Goal: Task Accomplishment & Management: Manage account settings

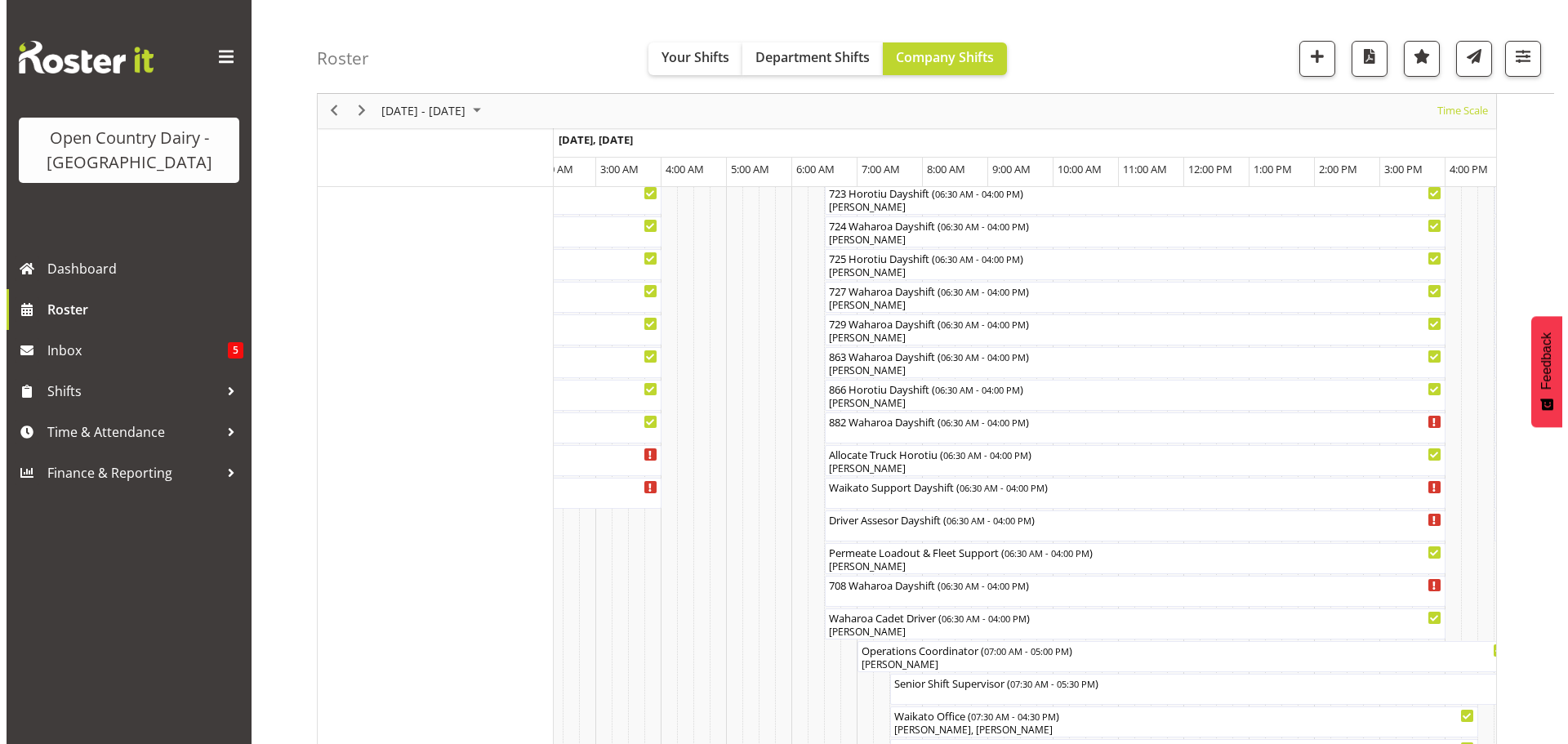
scroll to position [1025, 0]
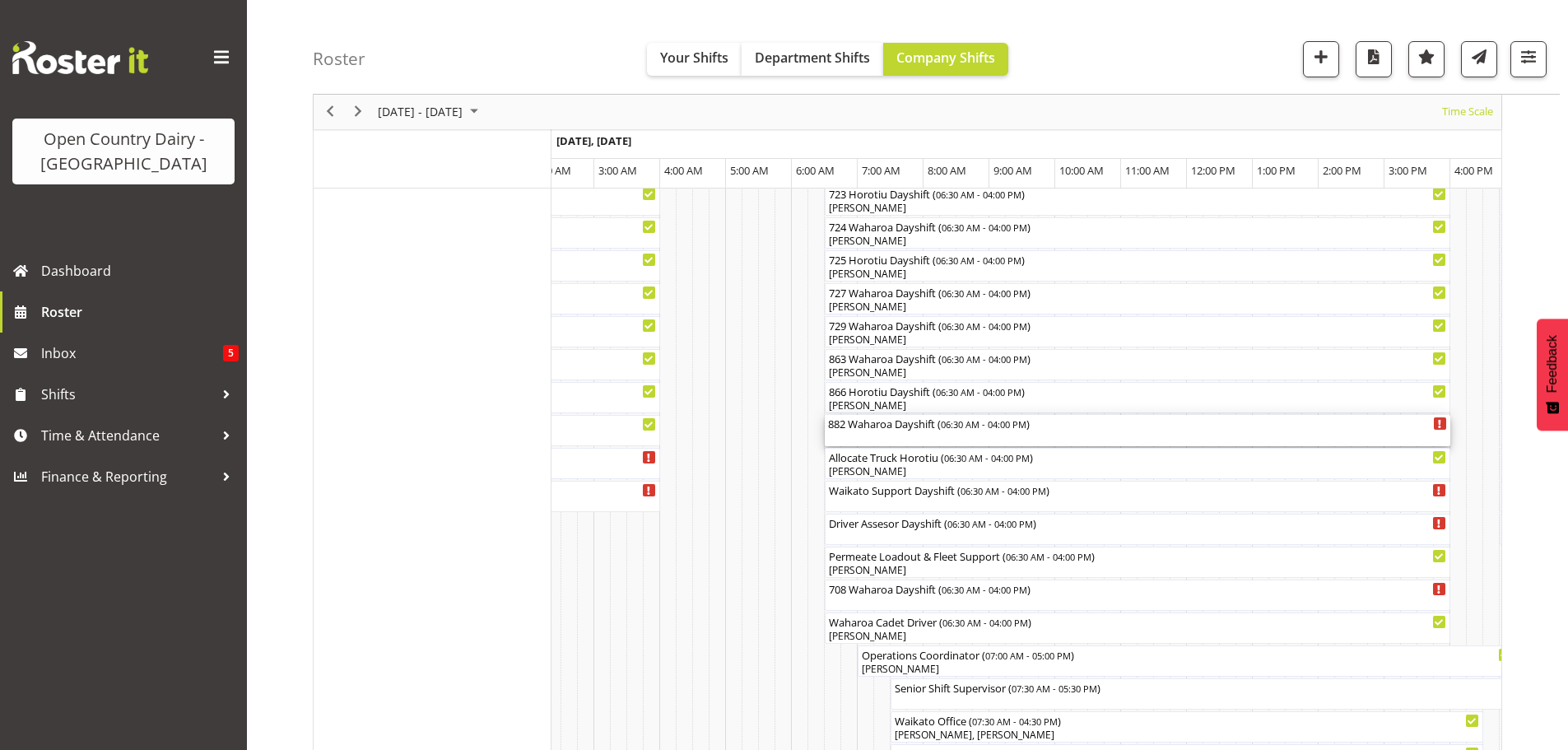
click at [896, 438] on div "882 Waharoa Dayshift ( 06:30 AM - 04:00 PM )" at bounding box center [1138, 430] width 619 height 31
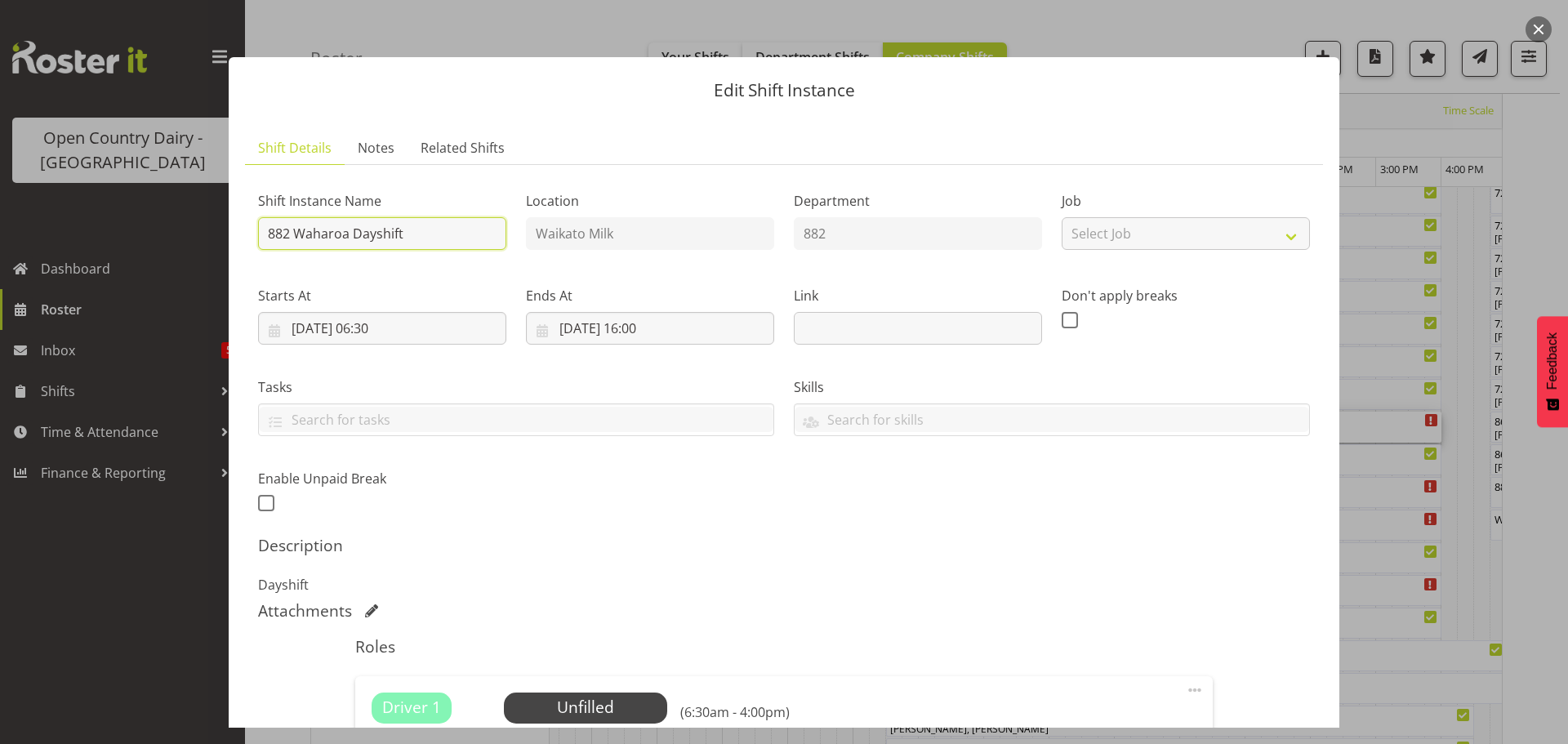
click at [440, 234] on input "882 Waharoa Dayshift" at bounding box center [382, 233] width 248 height 32
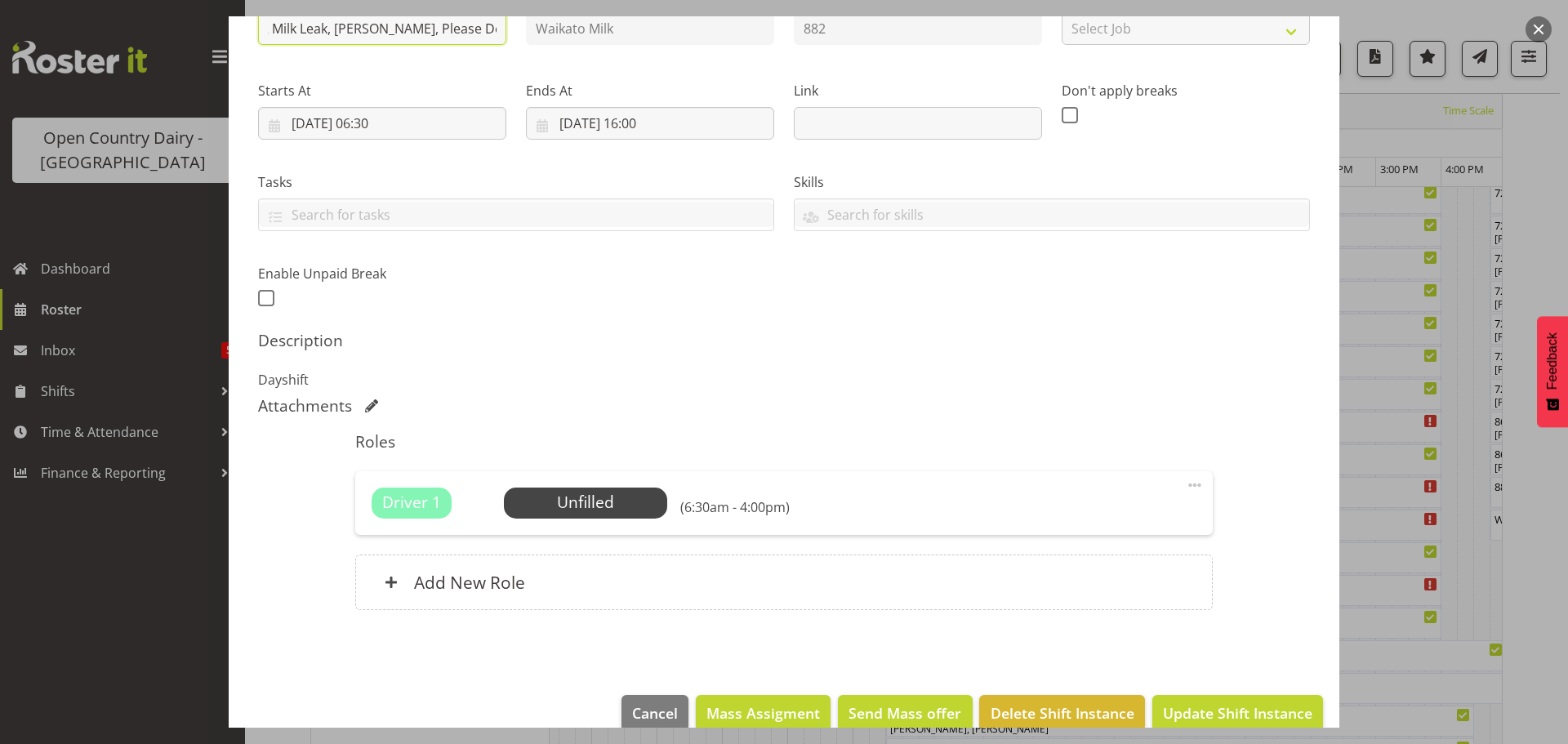
scroll to position [233, 0]
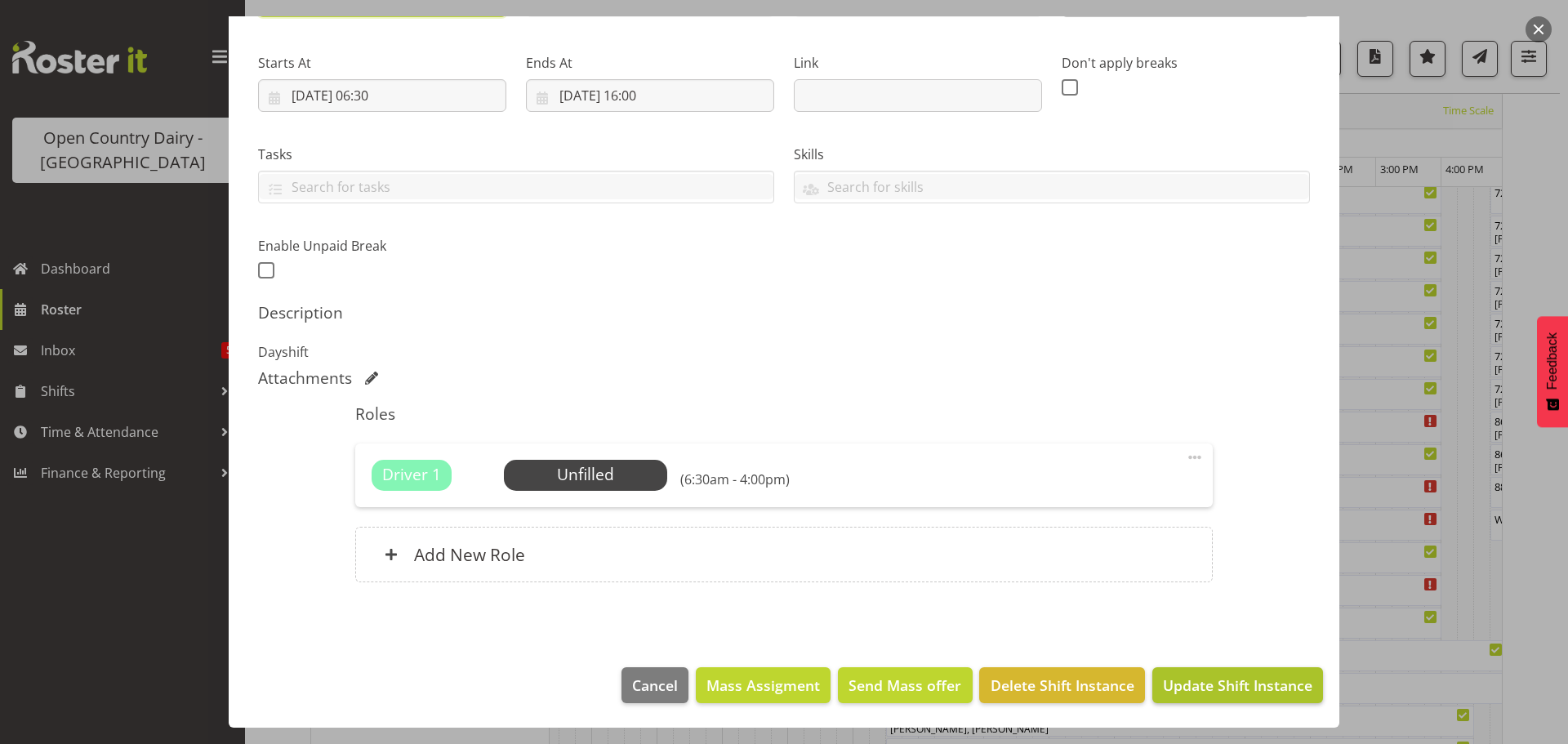
type input "882 OFF ROAD 2882 Milk Leak, [PERSON_NAME], Please Deliver"
click at [1184, 686] on span "Update Shift Instance" at bounding box center [1238, 684] width 150 height 21
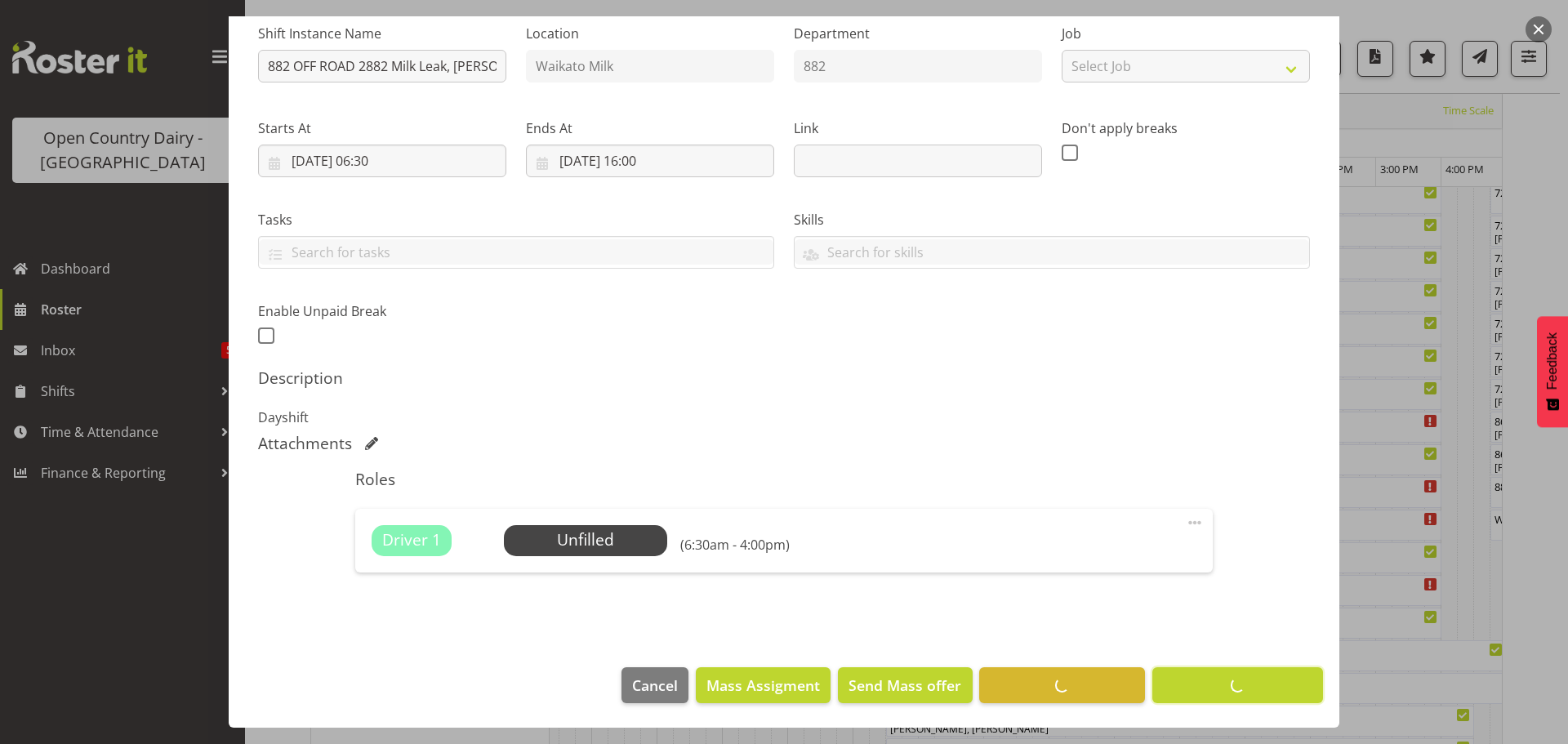
scroll to position [60, 0]
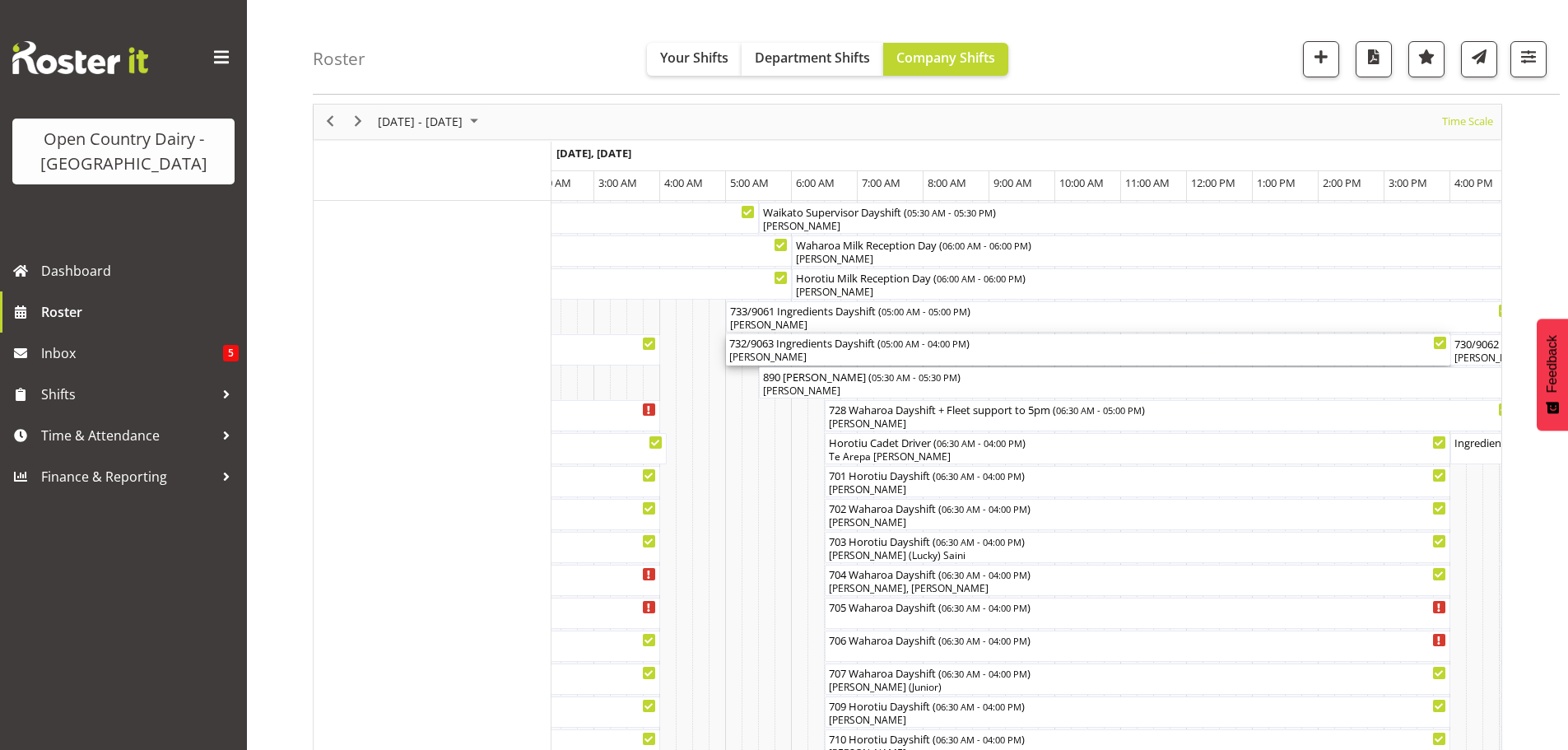
click at [825, 357] on div "[PERSON_NAME]" at bounding box center [1088, 357] width 718 height 15
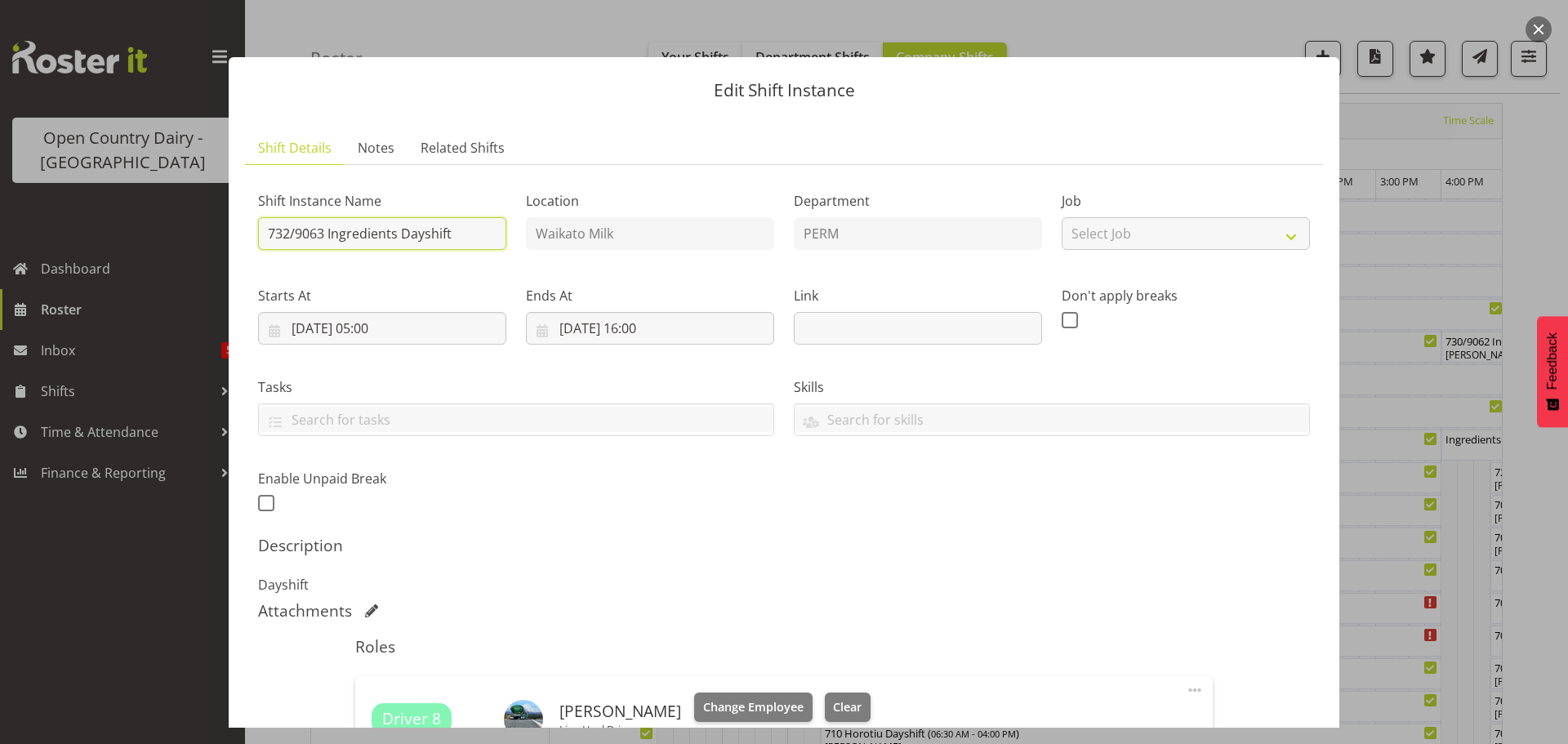
click at [471, 235] on input "732/9063 Ingredients Dayshift" at bounding box center [382, 233] width 248 height 32
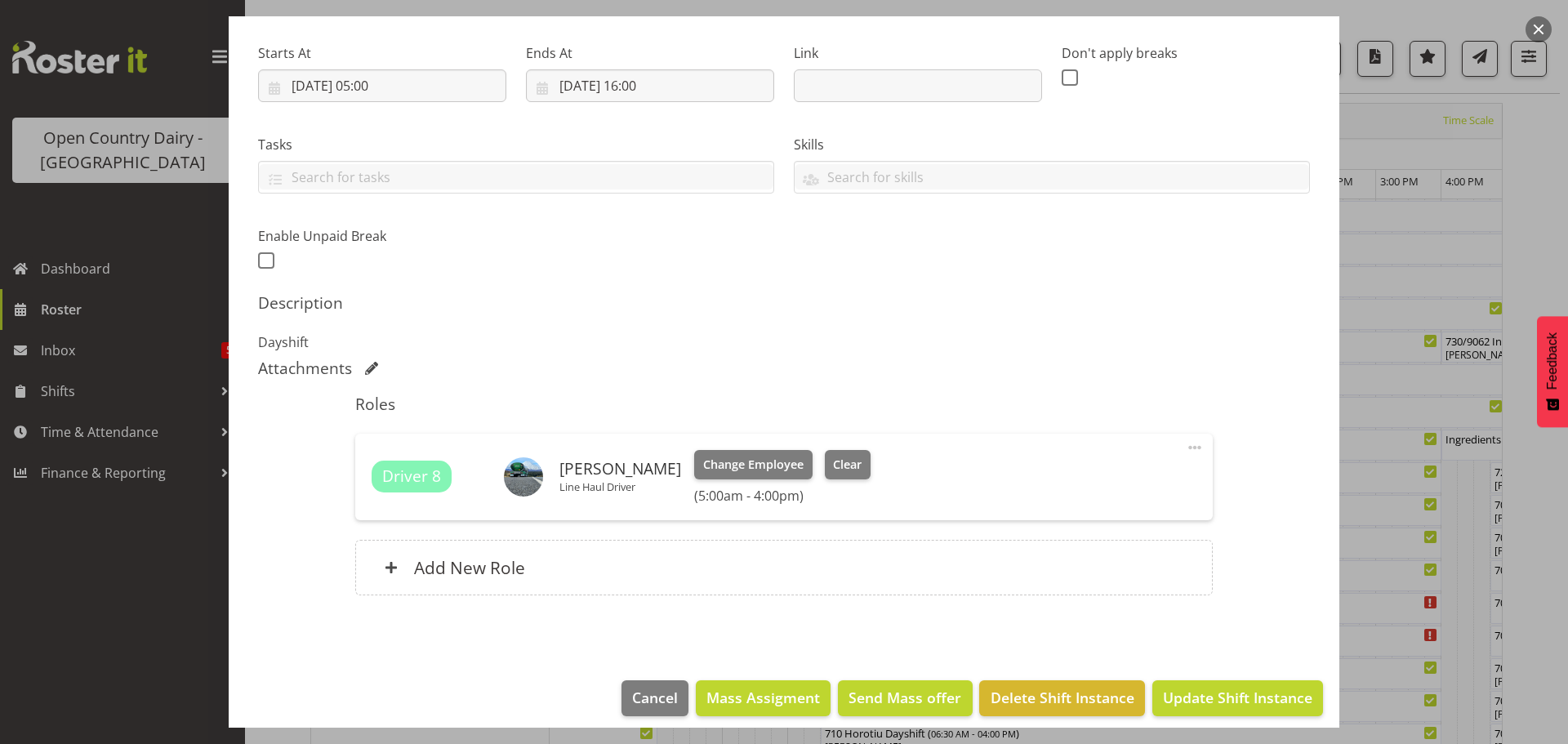
scroll to position [245, 0]
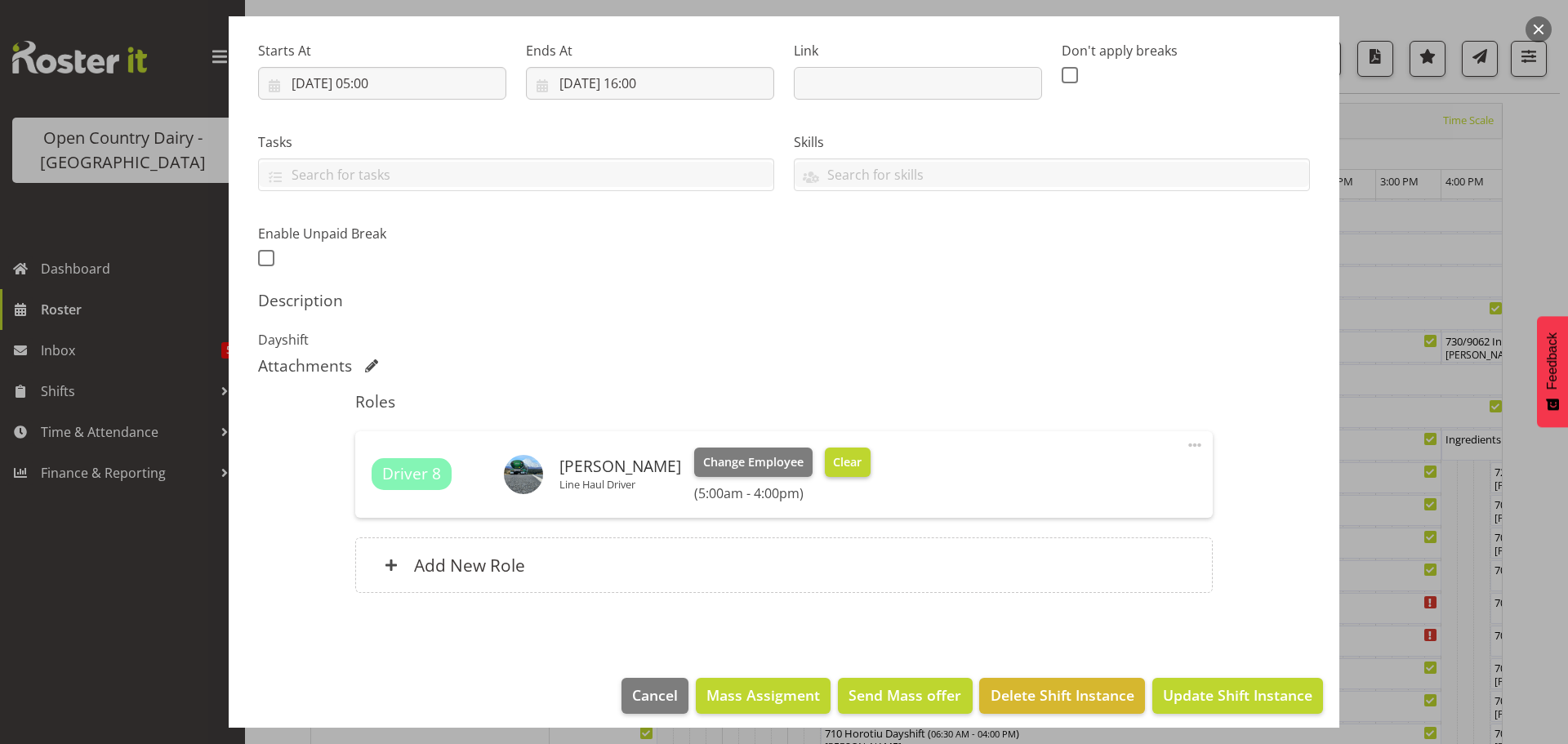
type input "732/9063 OFF ROAD [GEOGRAPHIC_DATA], [GEOGRAPHIC_DATA] Please Deliver"
click at [834, 461] on span "Clear" at bounding box center [847, 462] width 29 height 18
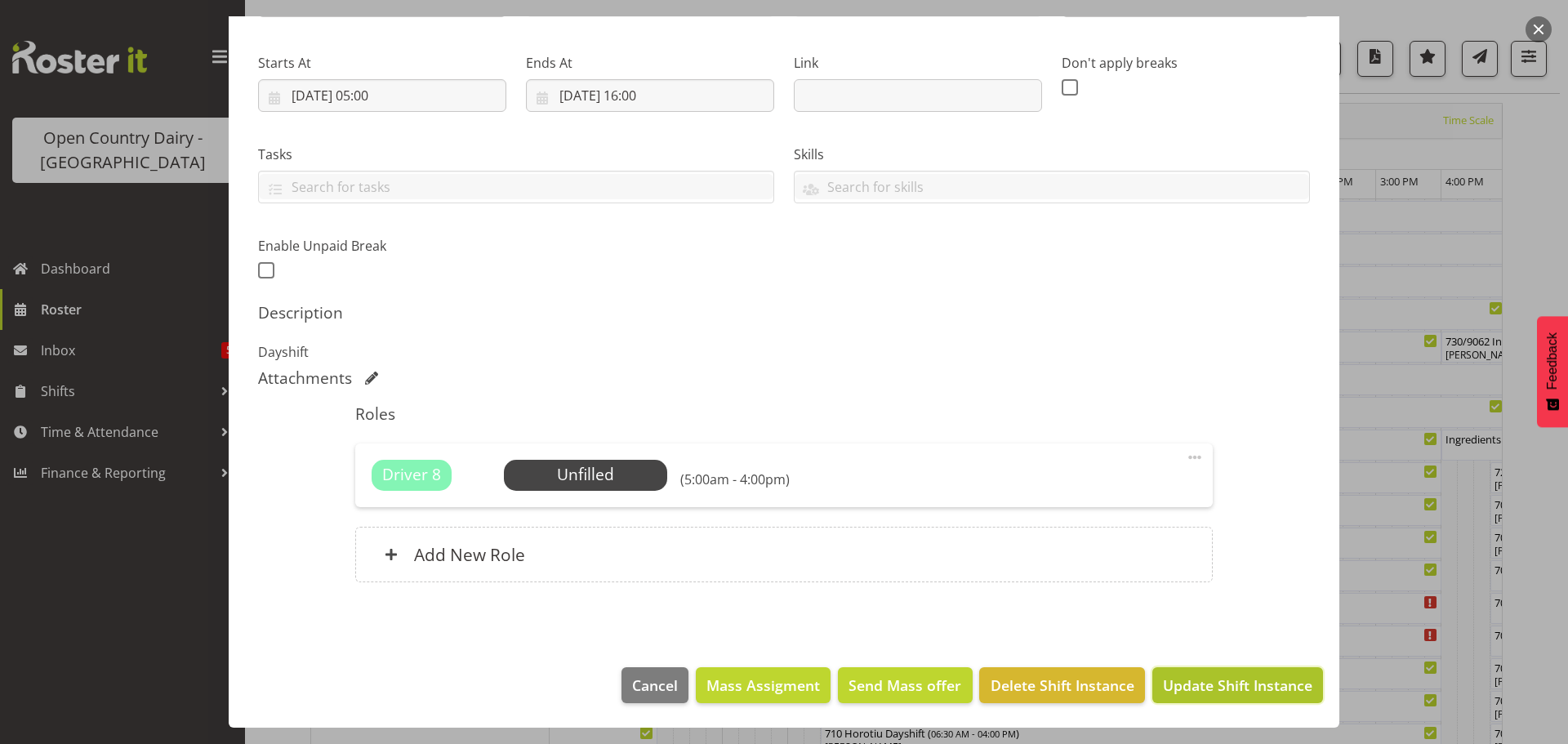
click at [1206, 685] on span "Update Shift Instance" at bounding box center [1238, 684] width 150 height 21
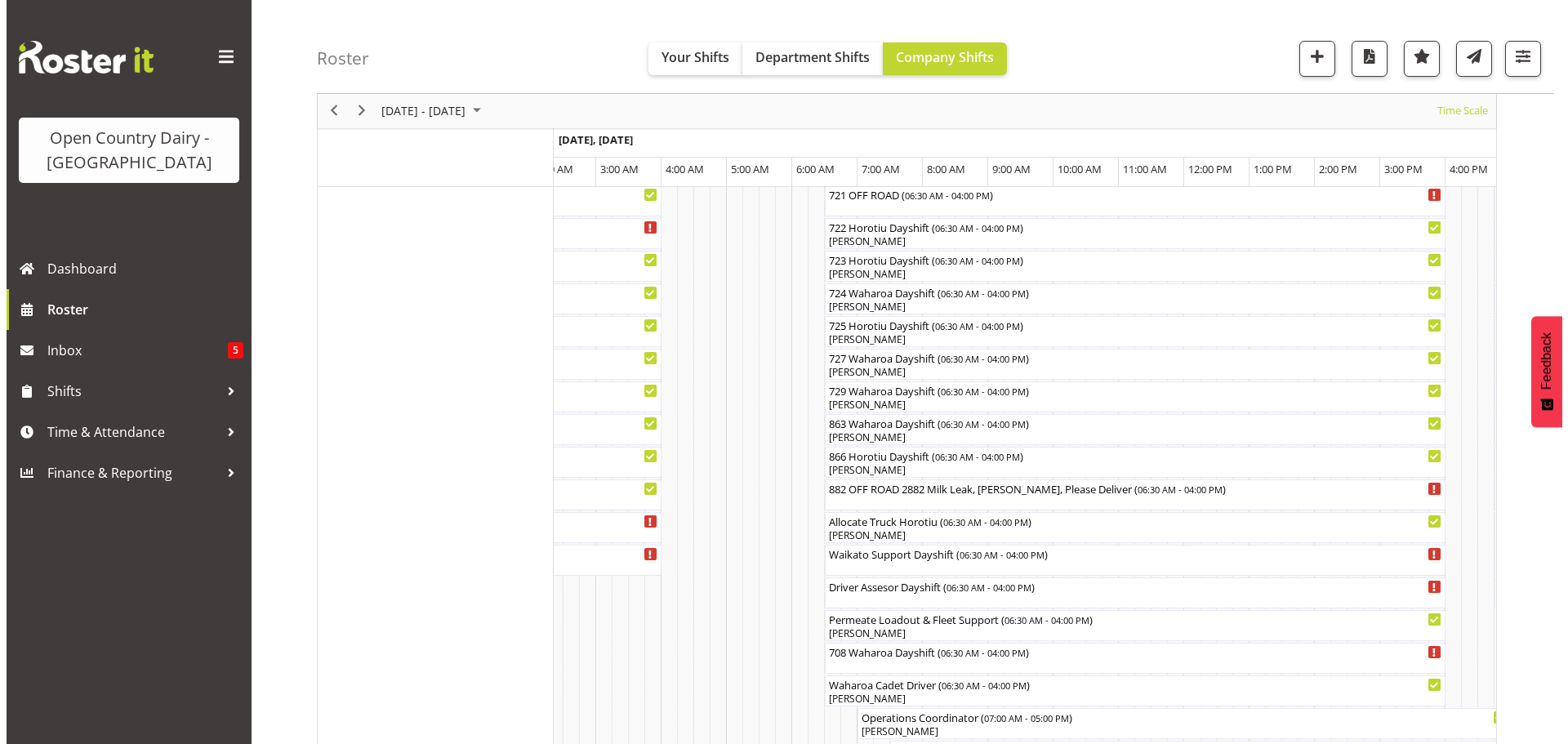
scroll to position [957, 0]
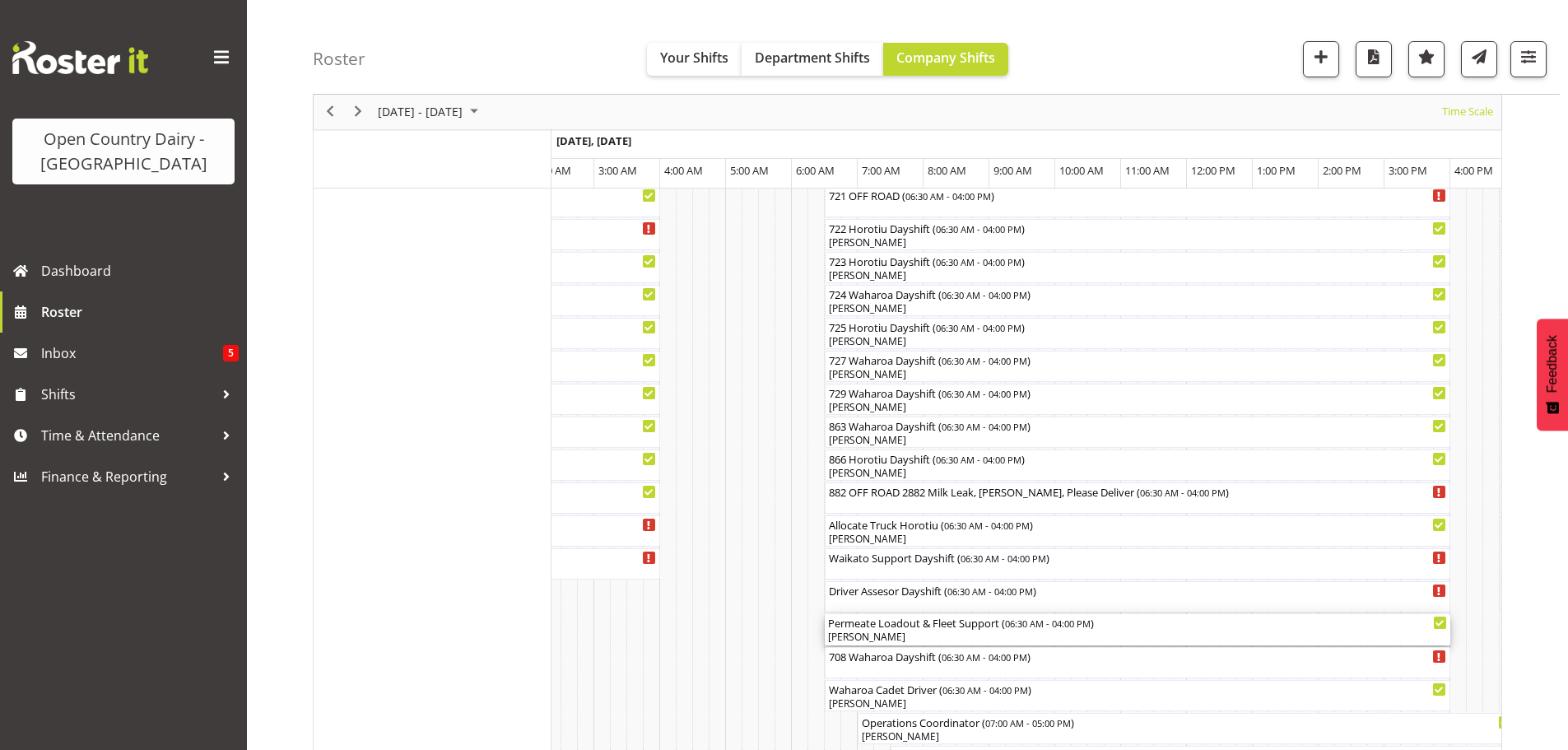
click at [942, 637] on div "[PERSON_NAME]" at bounding box center [1138, 636] width 619 height 15
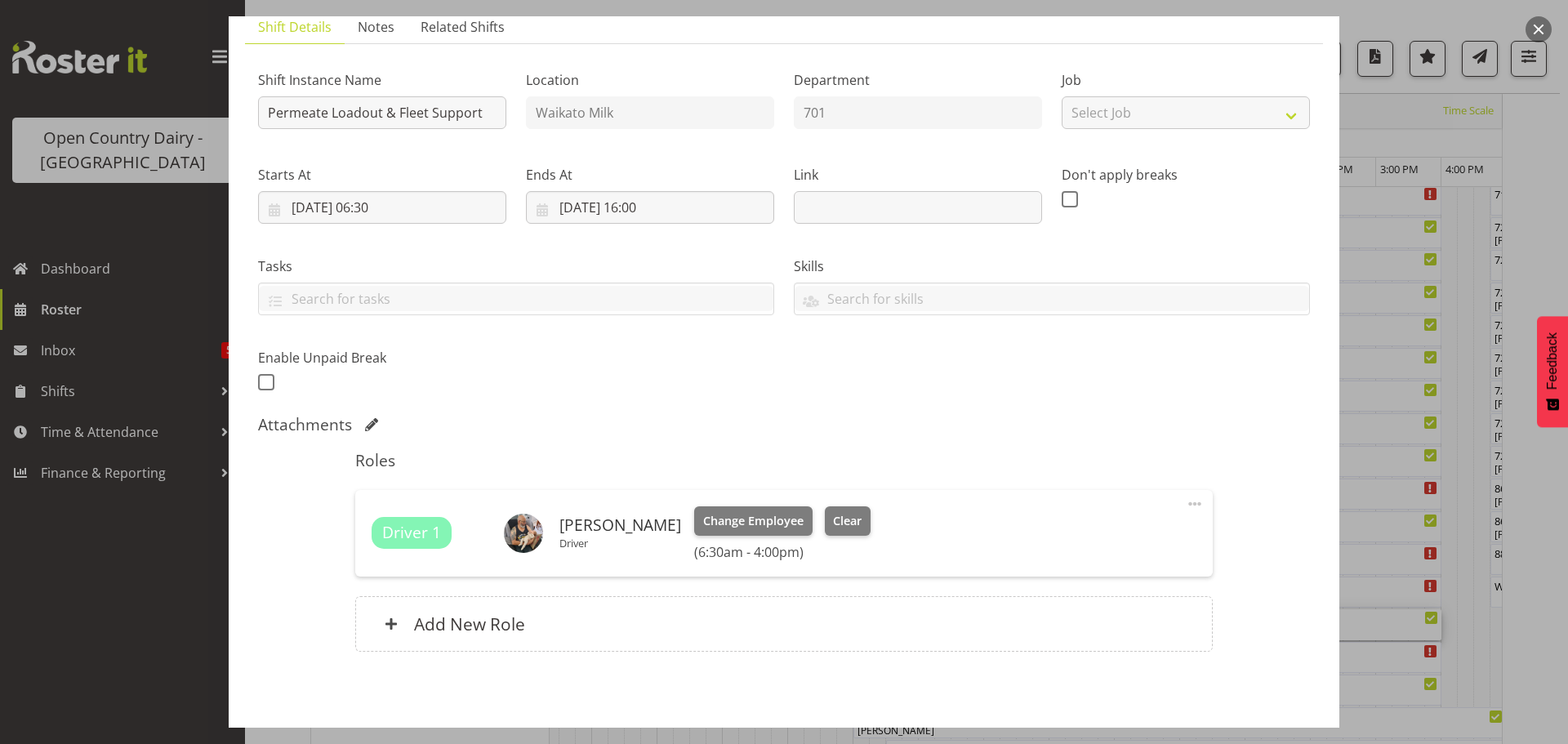
scroll to position [163, 0]
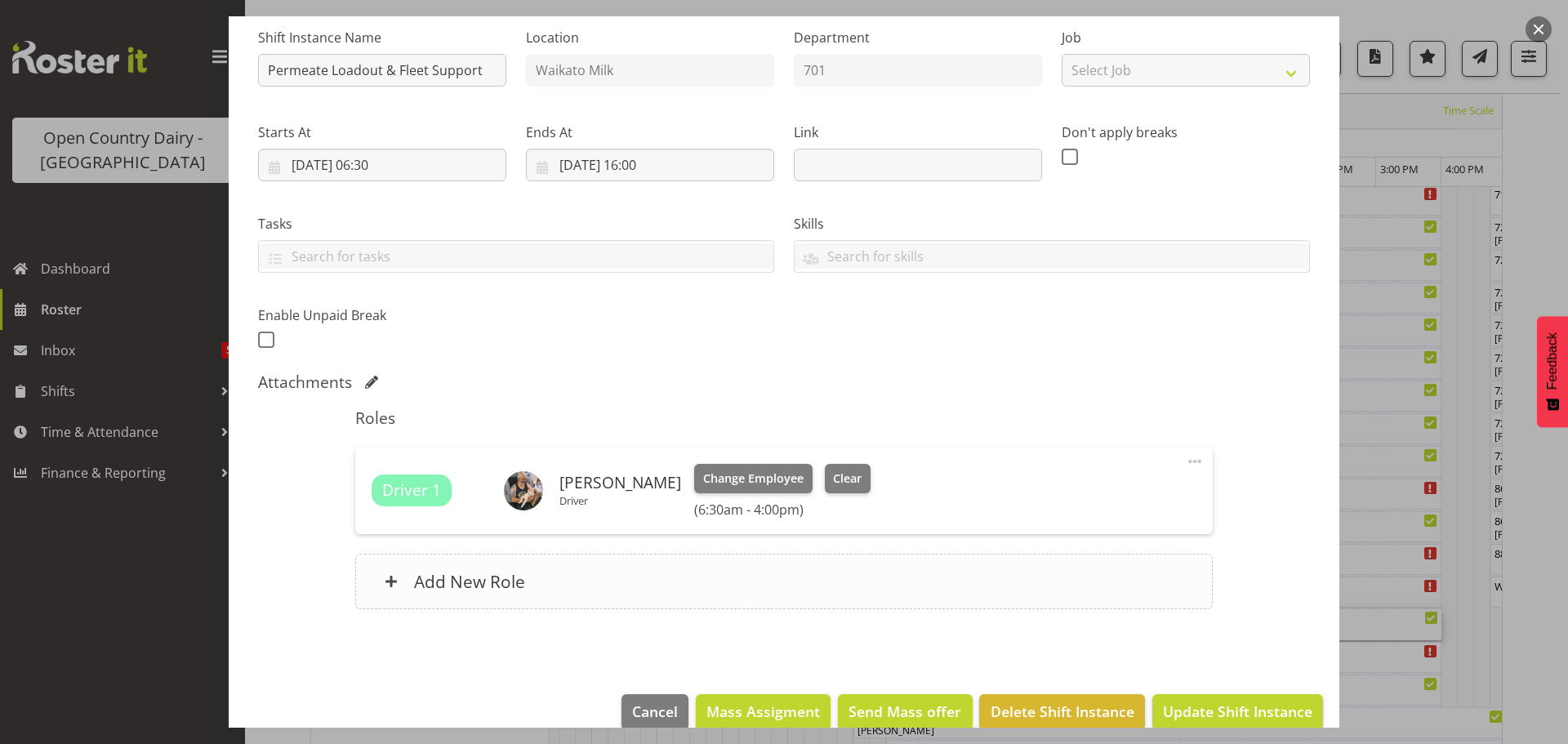
click at [457, 580] on h6 "Add New Role" at bounding box center [470, 581] width 111 height 21
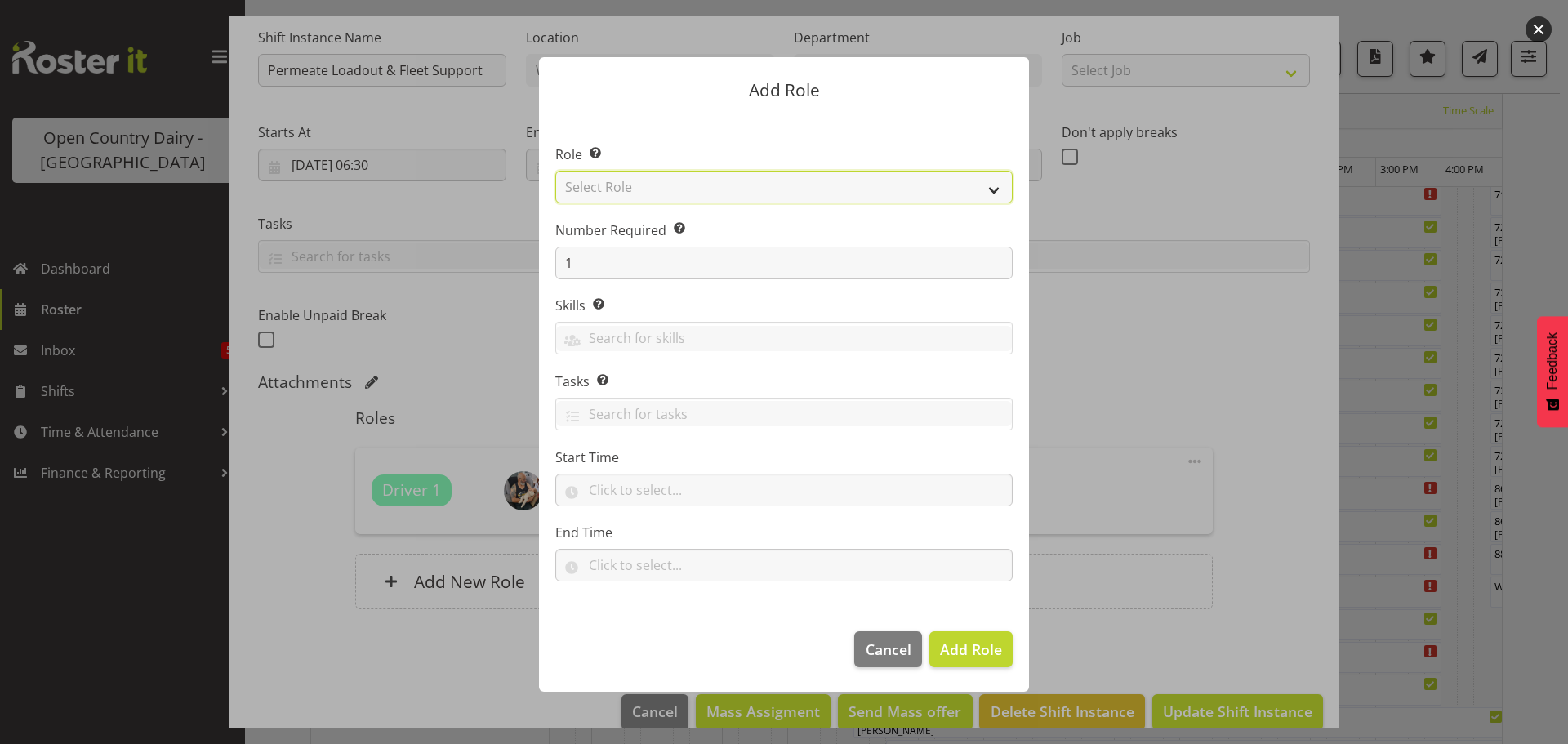
click at [662, 185] on select "Select Role Cadet Driver Crew Leader Driver Driver Buddy Driver Assessor Dayshi…" at bounding box center [784, 187] width 458 height 32
select select "1166"
click at [556, 171] on select "Select Role Cadet Driver Crew Leader Driver Driver Buddy Driver Assessor Dayshi…" at bounding box center [784, 187] width 458 height 32
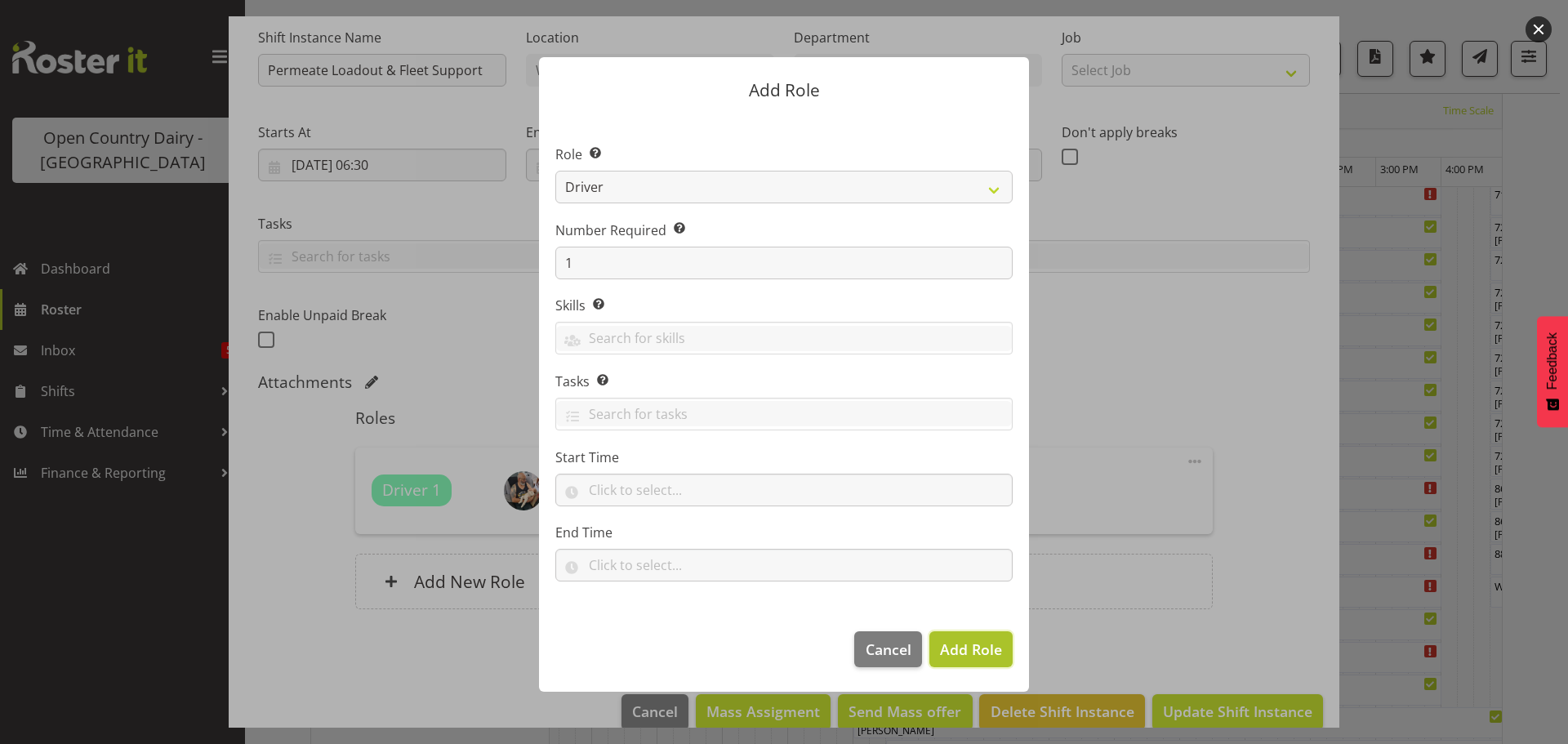
click at [958, 648] on span "Add Role" at bounding box center [971, 649] width 62 height 20
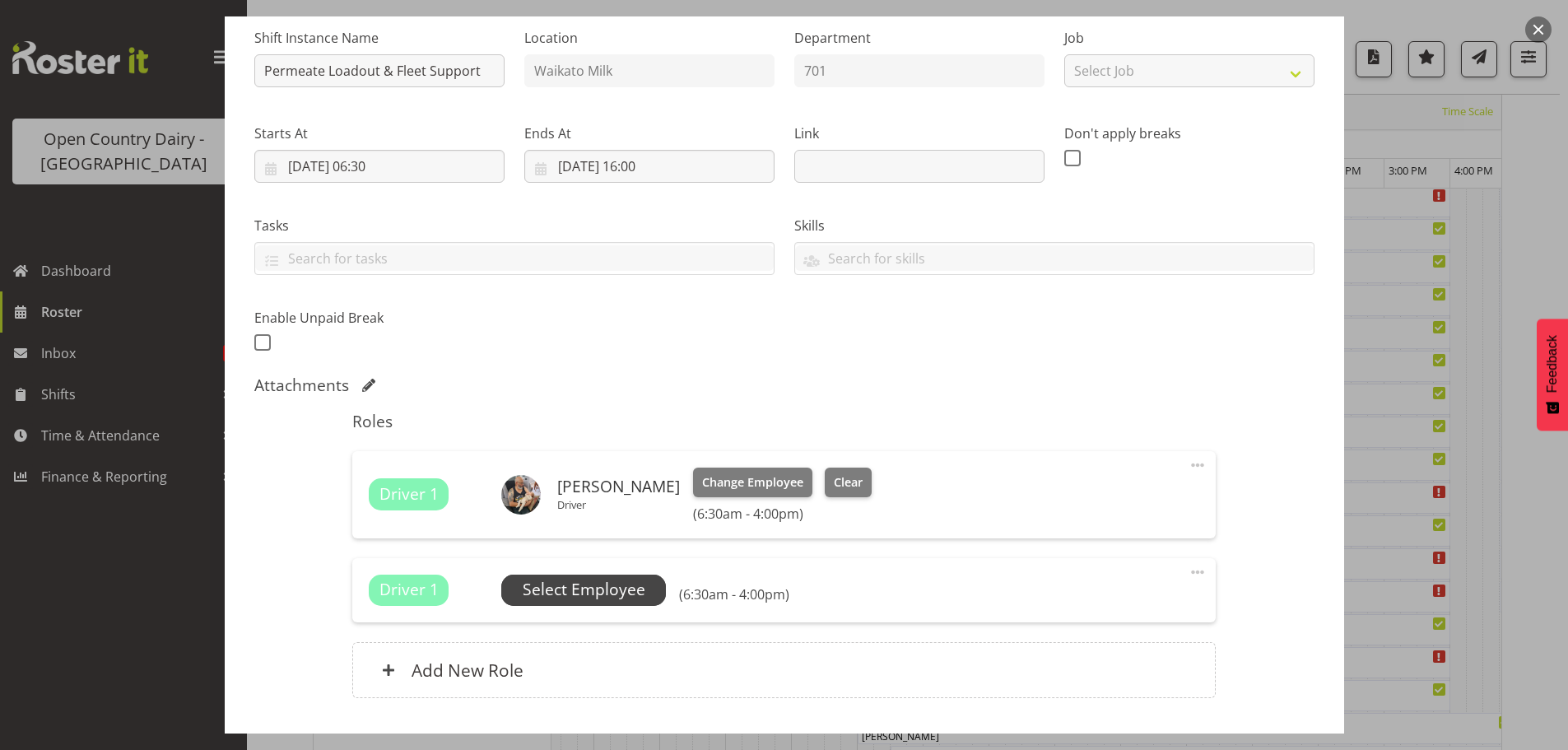
click at [568, 591] on span "Select Employee" at bounding box center [584, 590] width 123 height 24
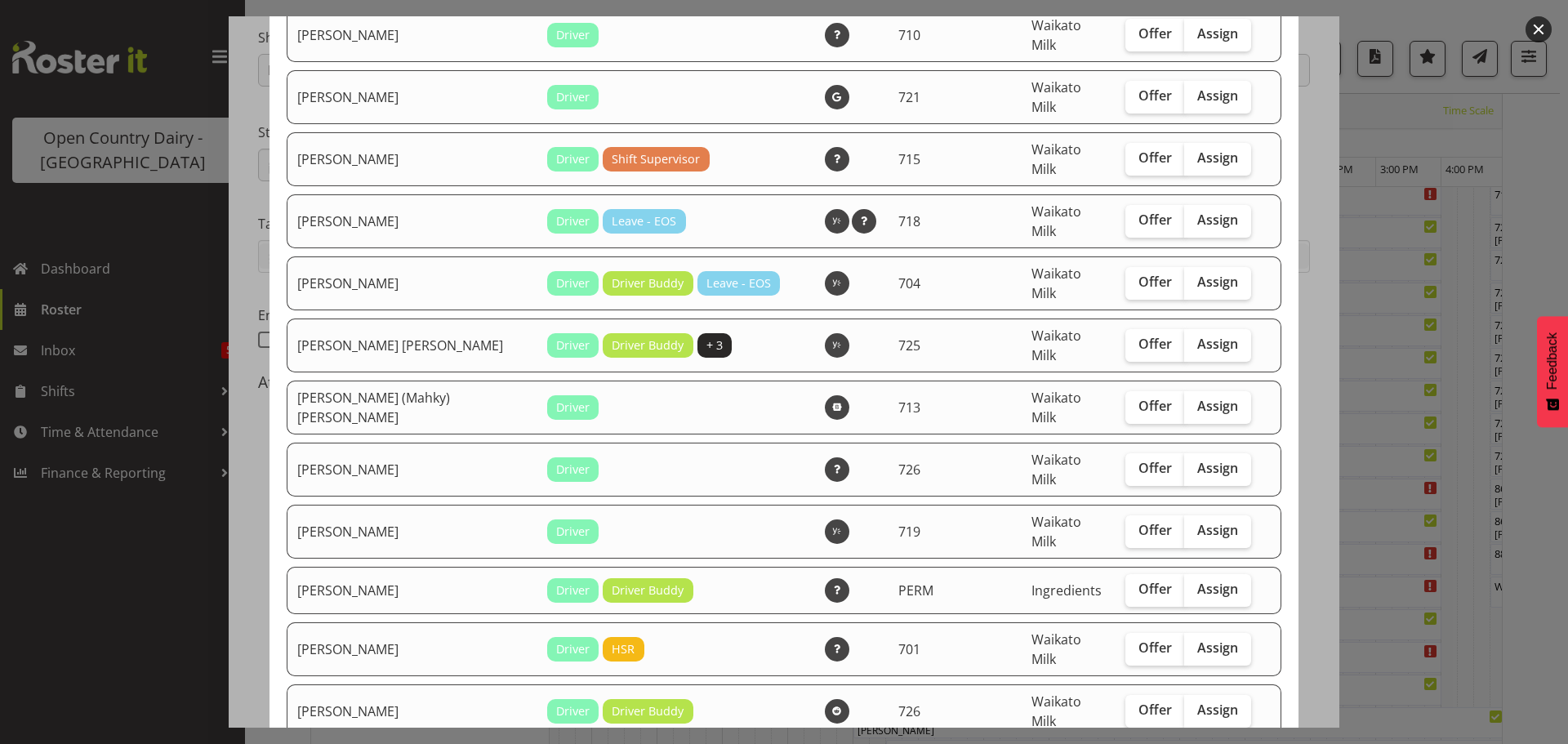
scroll to position [1224, 0]
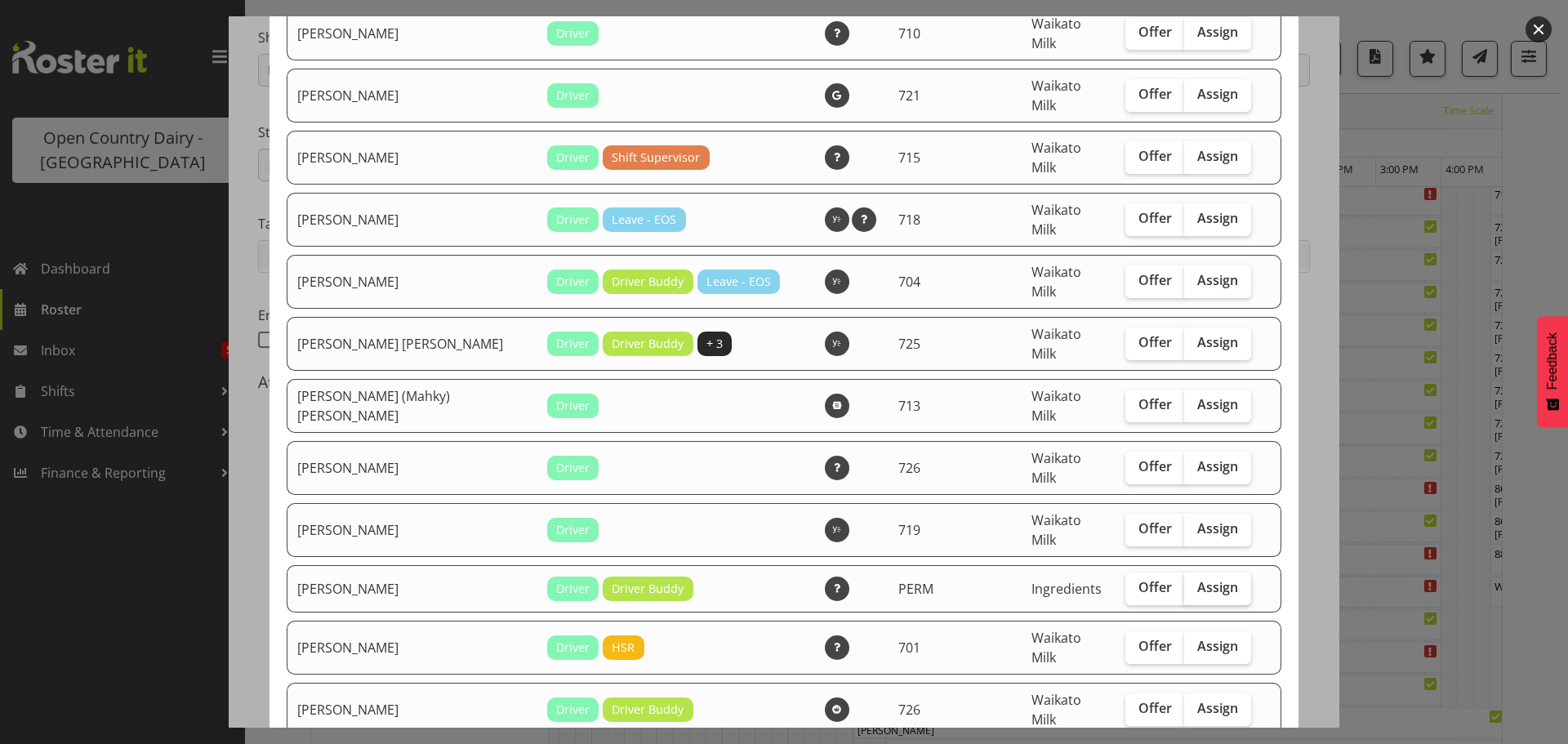
click at [1197, 579] on span "Assign" at bounding box center [1217, 587] width 41 height 16
click at [1193, 582] on input "Assign" at bounding box center [1189, 587] width 10 height 10
checkbox input "true"
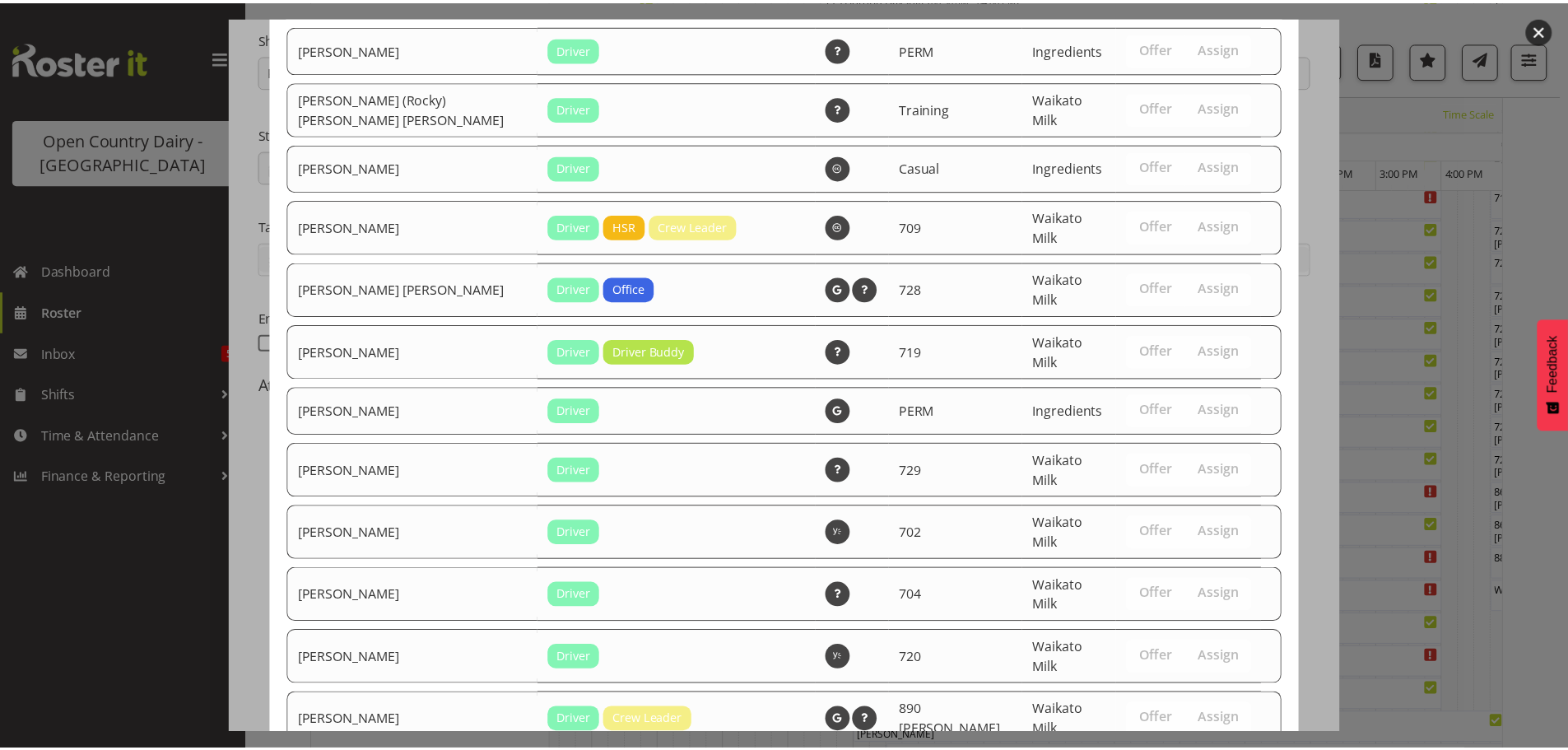
scroll to position [2959, 0]
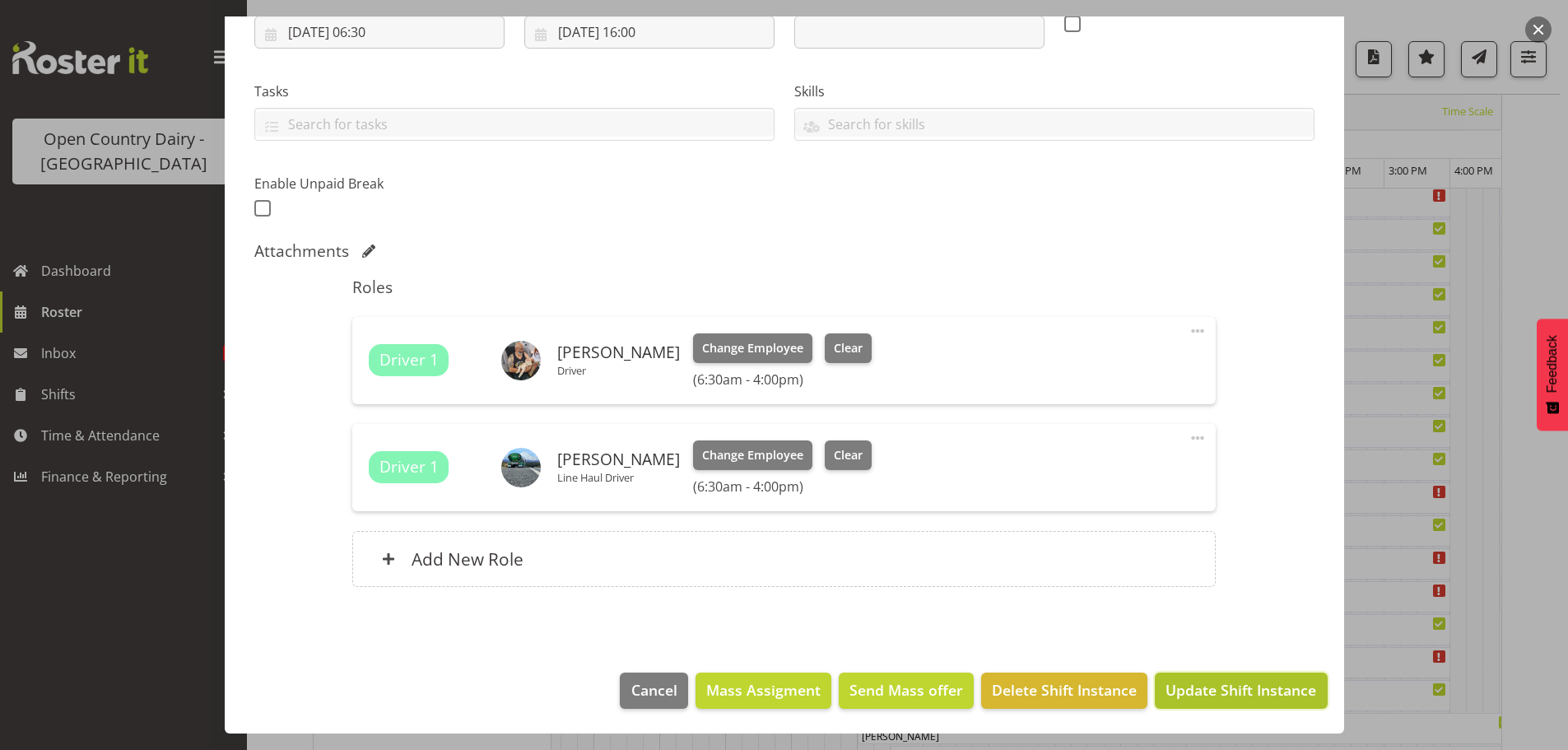
click at [1222, 683] on span "Update Shift Instance" at bounding box center [1241, 689] width 151 height 21
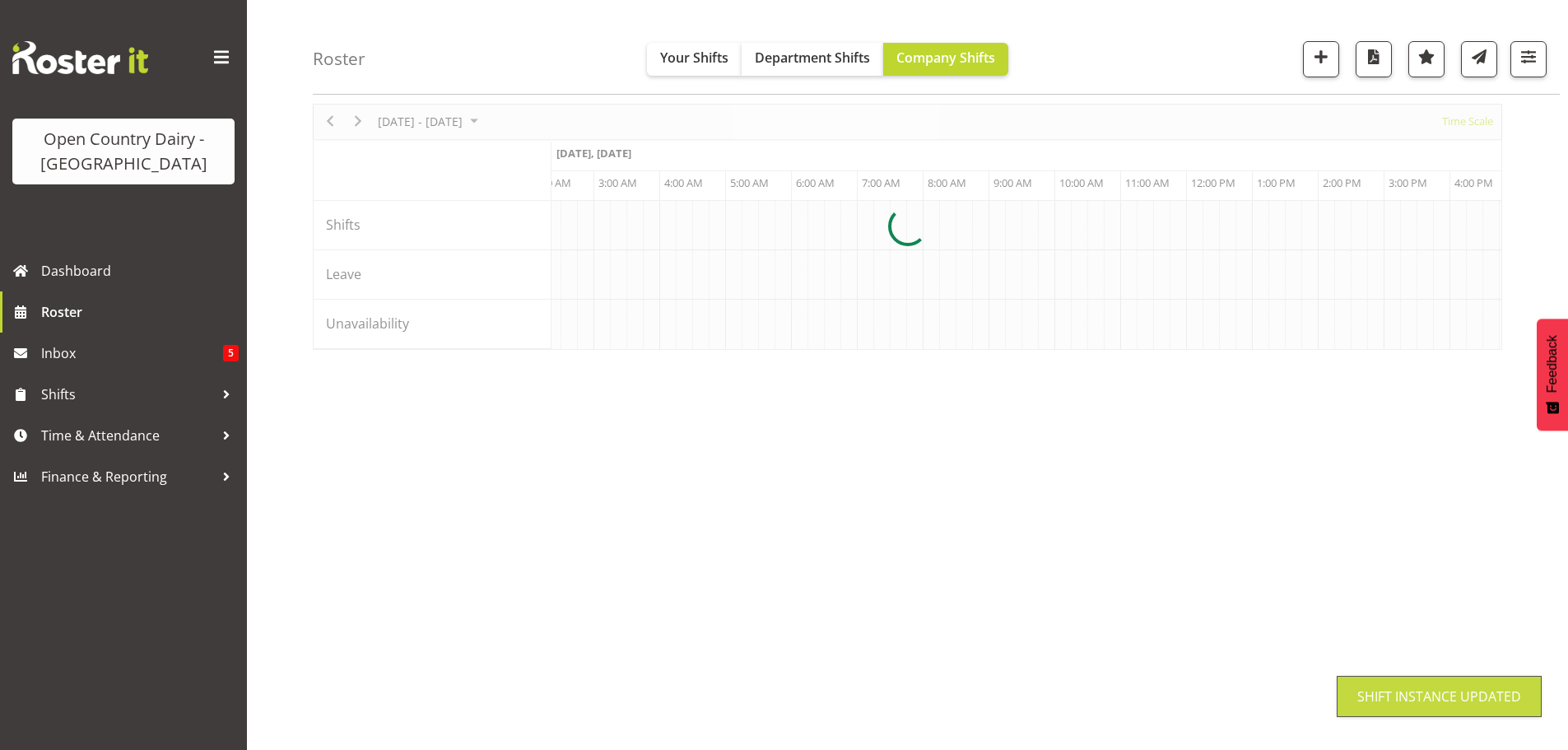
scroll to position [60, 0]
